Goal: Task Accomplishment & Management: Manage account settings

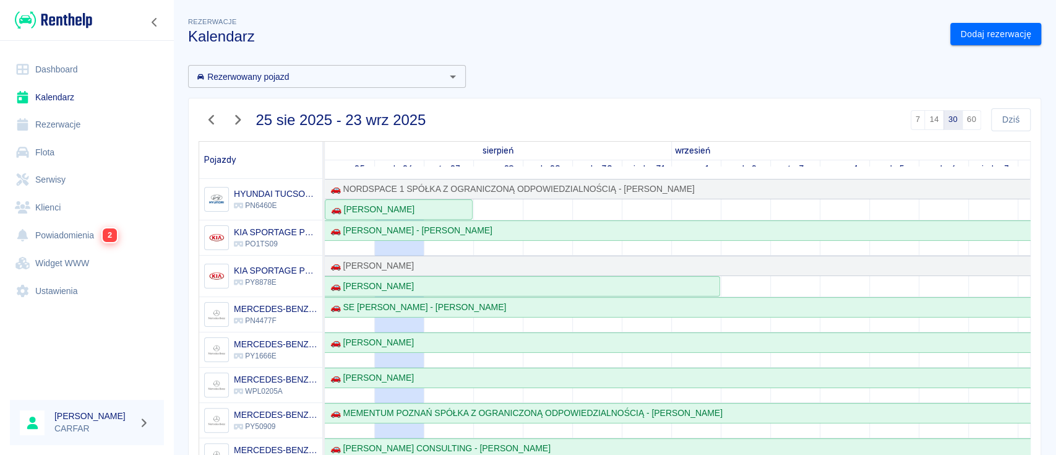
click at [67, 22] on img at bounding box center [53, 20] width 77 height 20
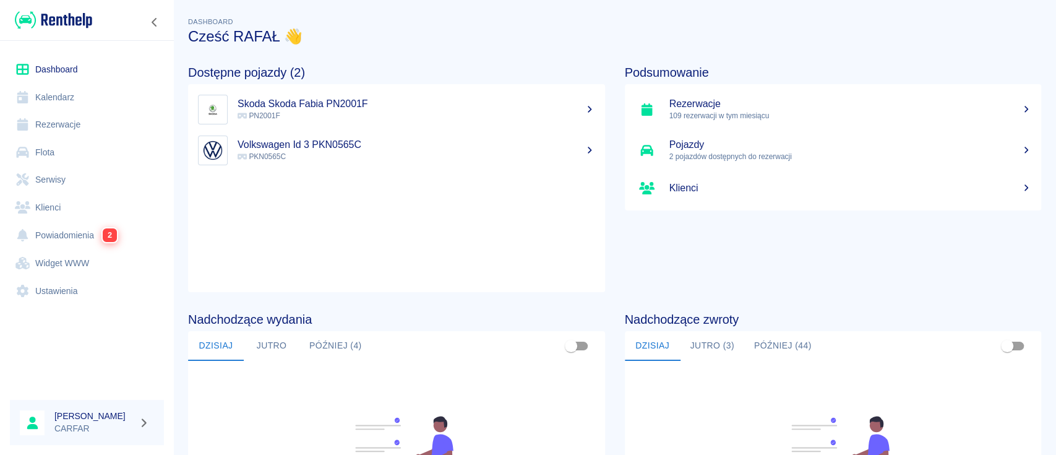
click at [718, 343] on button "Jutro (3)" at bounding box center [713, 346] width 64 height 30
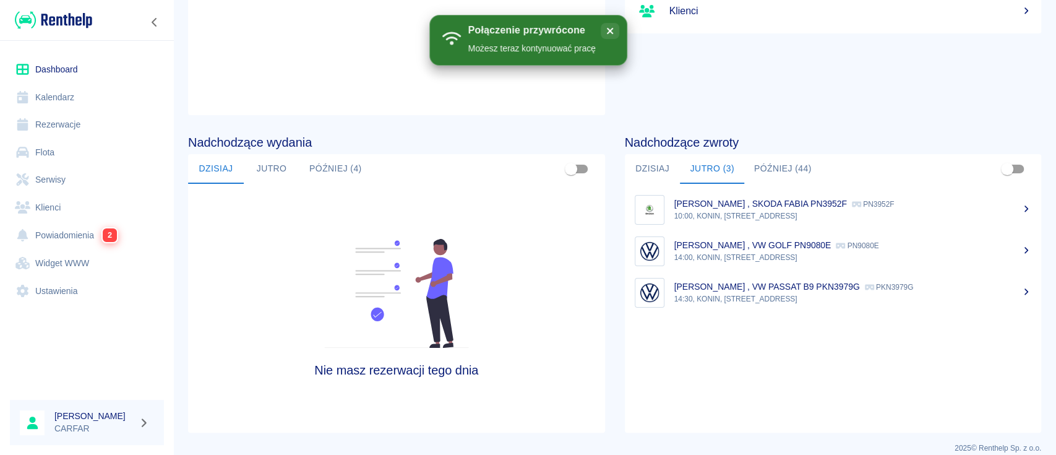
scroll to position [190, 0]
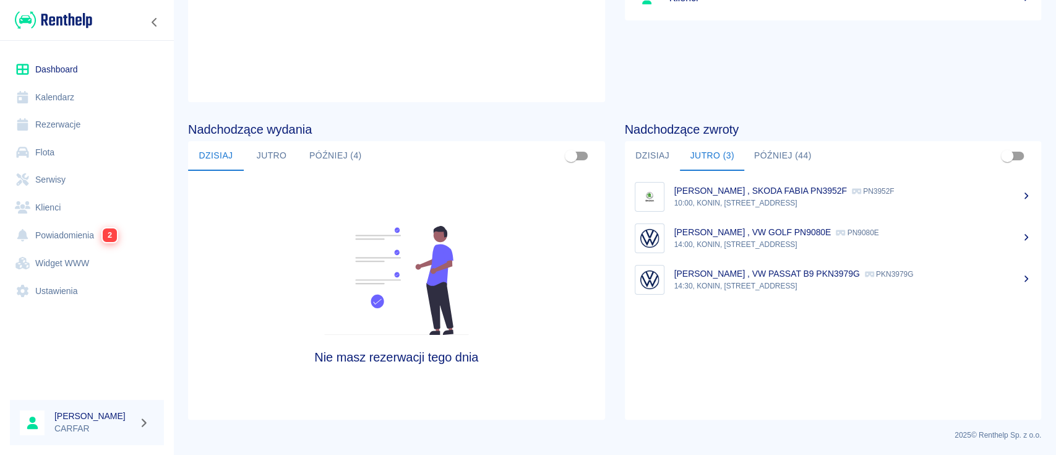
click at [795, 161] on button "Później (44)" at bounding box center [782, 156] width 77 height 30
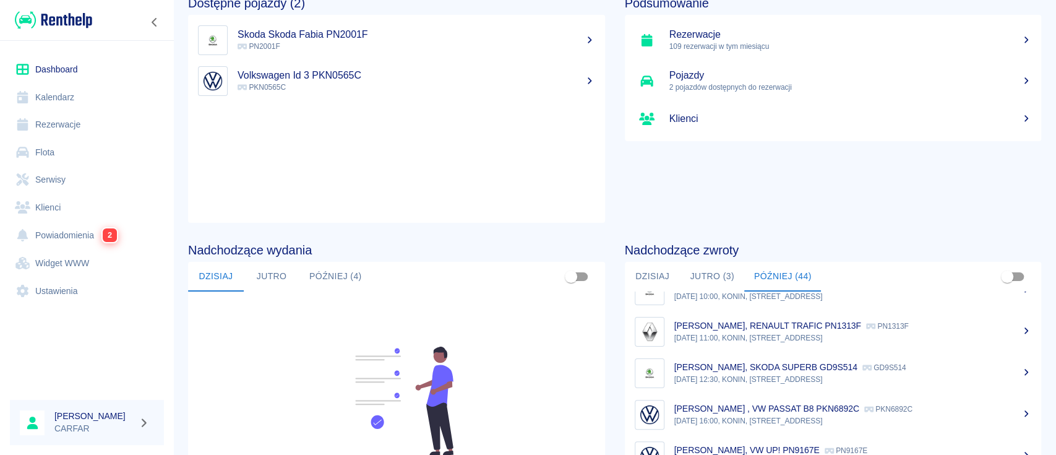
scroll to position [0, 0]
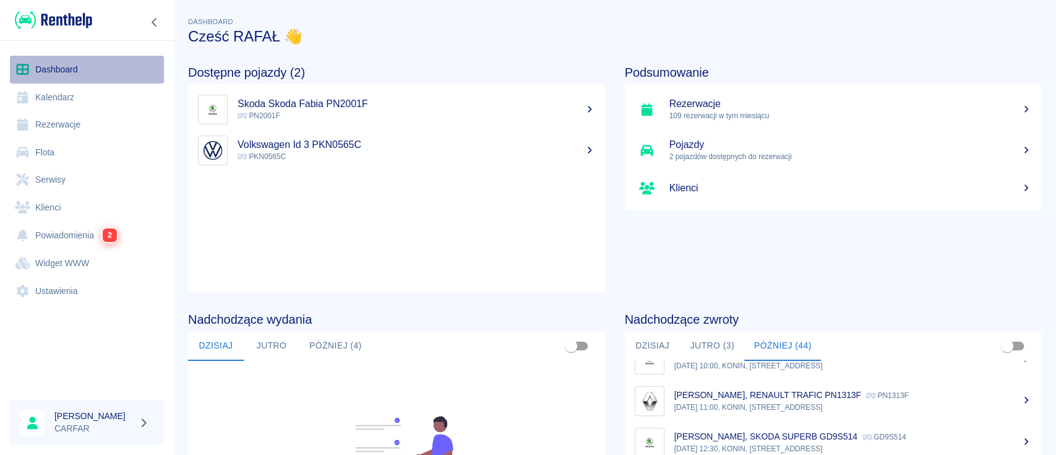
click at [56, 66] on link "Dashboard" at bounding box center [87, 70] width 154 height 28
click at [62, 146] on link "Flota" at bounding box center [87, 153] width 154 height 28
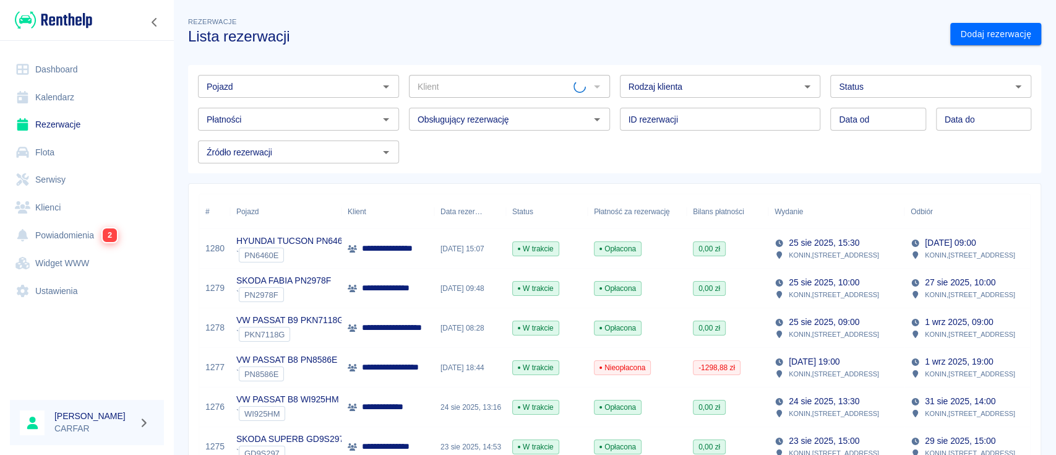
click at [327, 88] on input "Pojazd" at bounding box center [288, 86] width 173 height 15
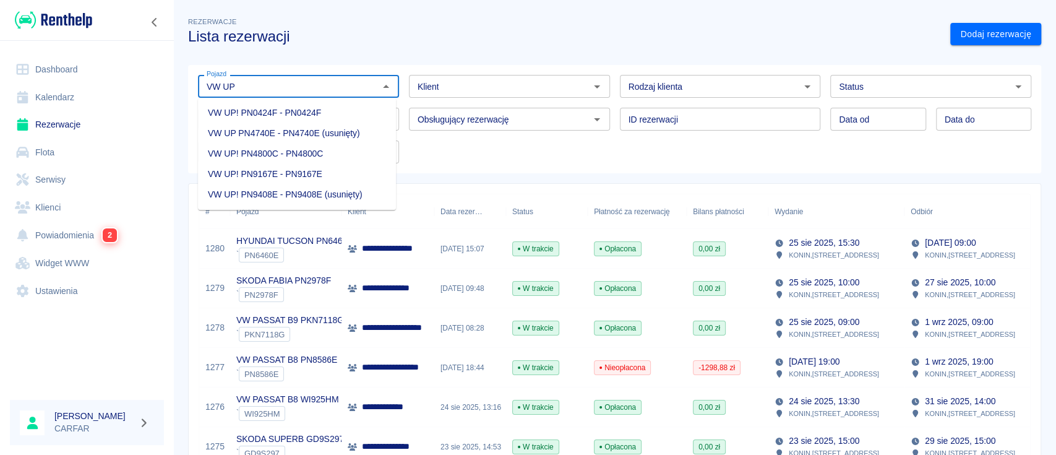
click at [342, 153] on li "VW UP! PN4800C - PN4800C" at bounding box center [297, 154] width 198 height 20
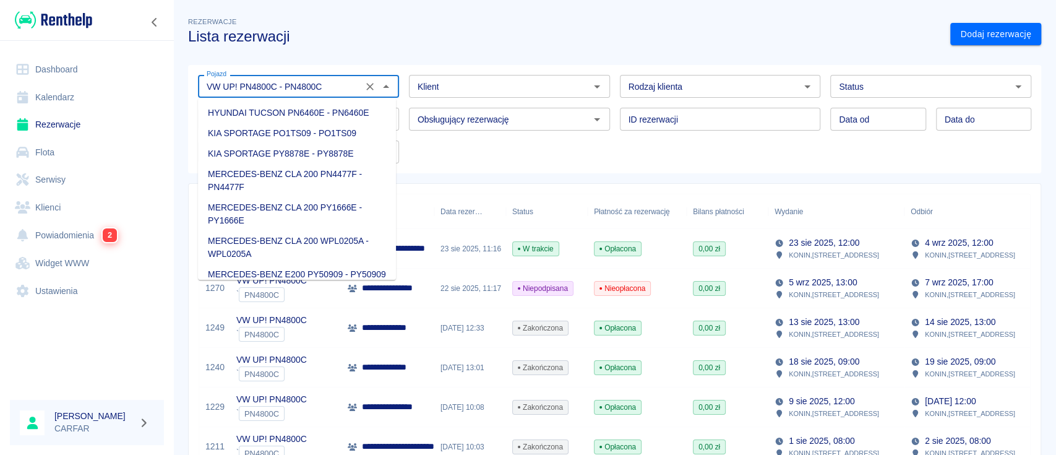
scroll to position [1055, 0]
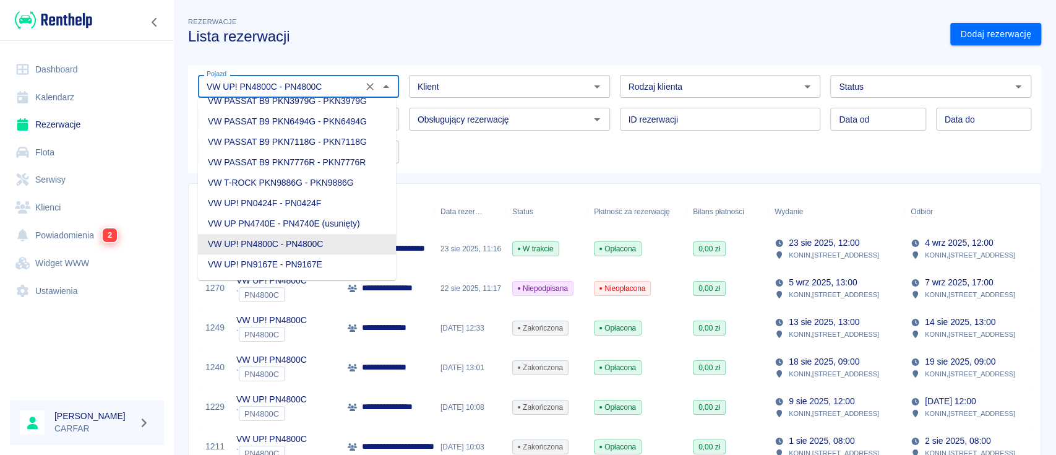
drag, startPoint x: 345, startPoint y: 82, endPoint x: 170, endPoint y: 87, distance: 175.2
click at [170, 87] on div "**********" at bounding box center [528, 227] width 1056 height 455
click at [350, 214] on li "VW UP! PN0424F - PN0424F" at bounding box center [297, 203] width 198 height 20
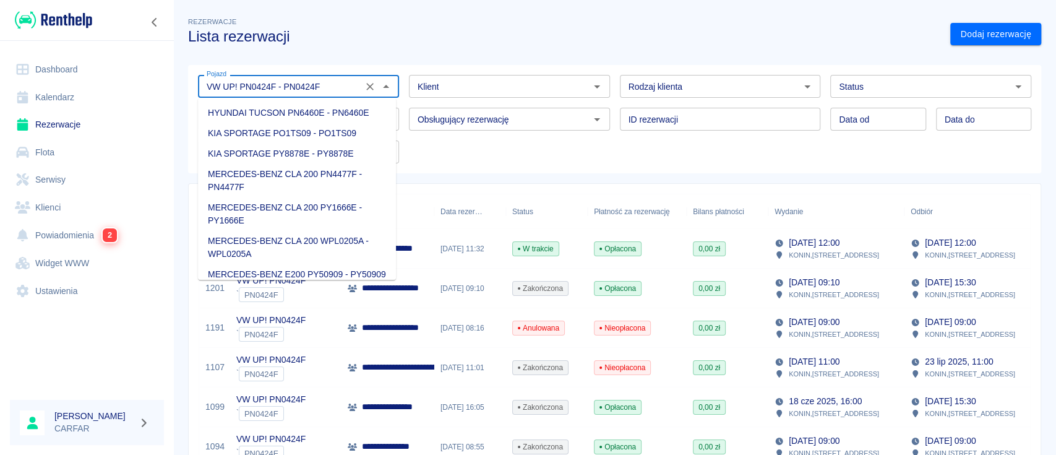
click at [355, 88] on input "VW UP! PN0424F - PN0424F" at bounding box center [280, 86] width 157 height 15
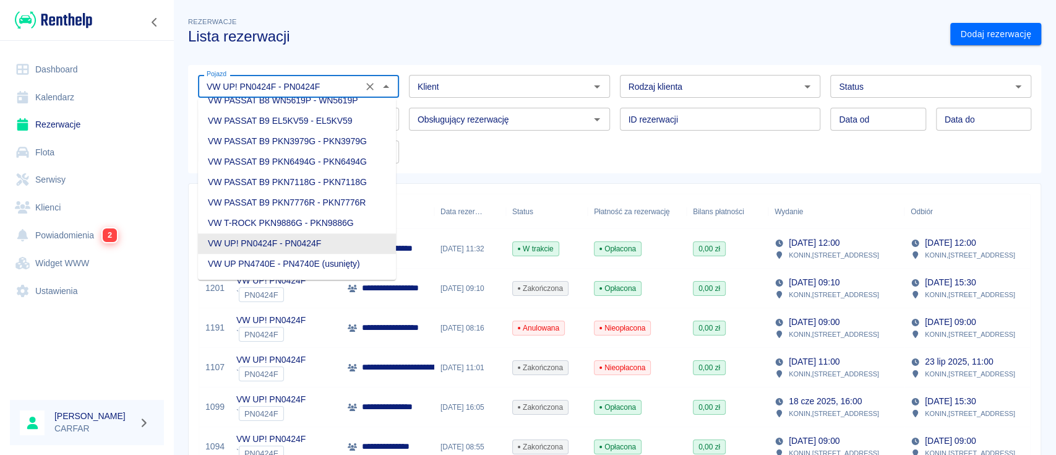
drag, startPoint x: 356, startPoint y: 86, endPoint x: 266, endPoint y: 84, distance: 90.4
click at [266, 84] on div "VW UP! PN0424F - PN0424F Pojazd" at bounding box center [298, 86] width 201 height 23
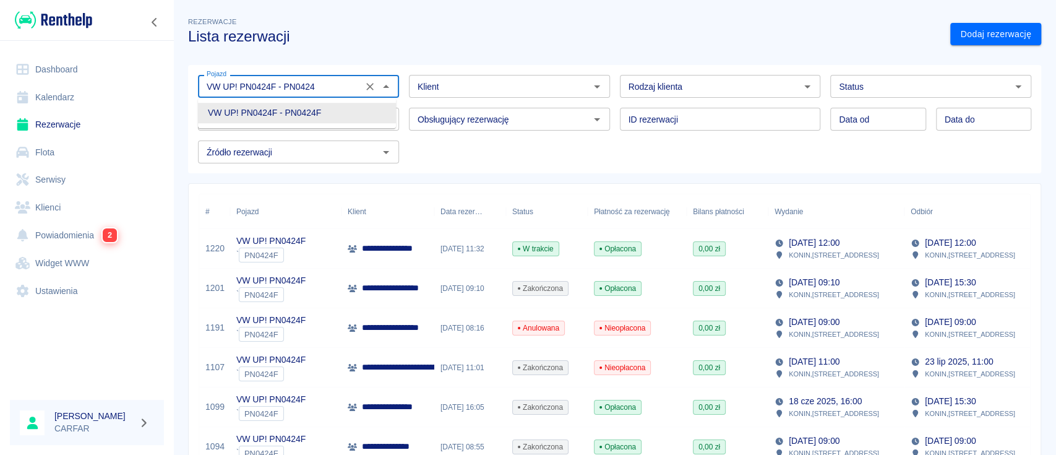
scroll to position [0, 0]
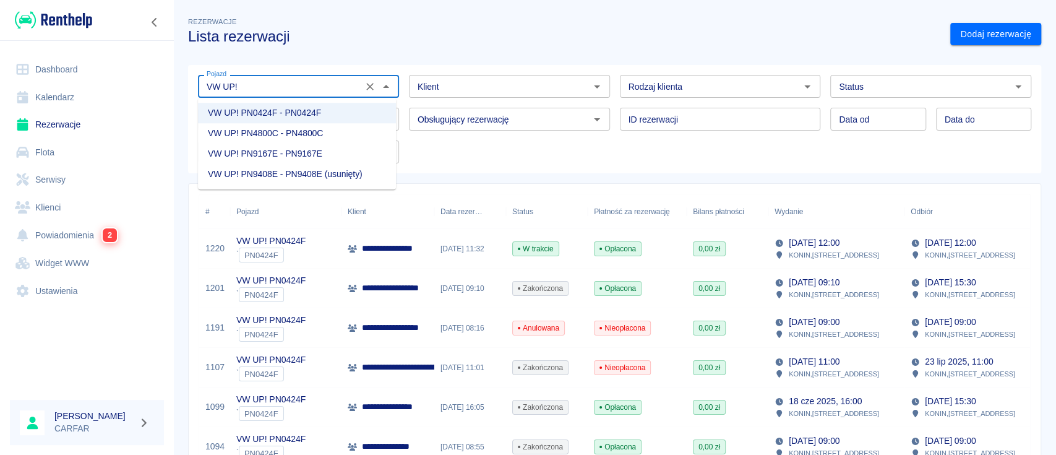
click at [337, 155] on li "VW UP! PN9167E - PN9167E" at bounding box center [297, 154] width 198 height 20
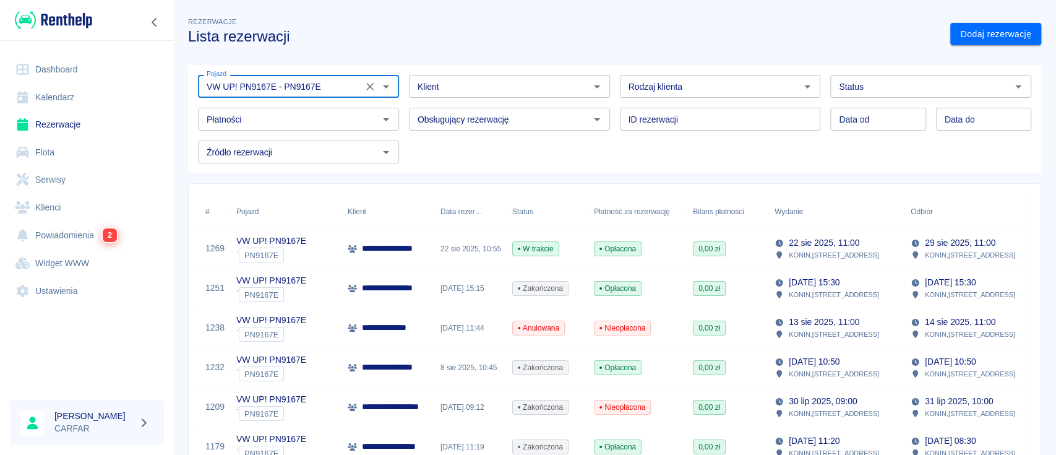
type input "VW UP! PN9167E - PN9167E"
click at [355, 242] on div "**********" at bounding box center [396, 248] width 97 height 13
